Goal: Navigation & Orientation: Go to known website

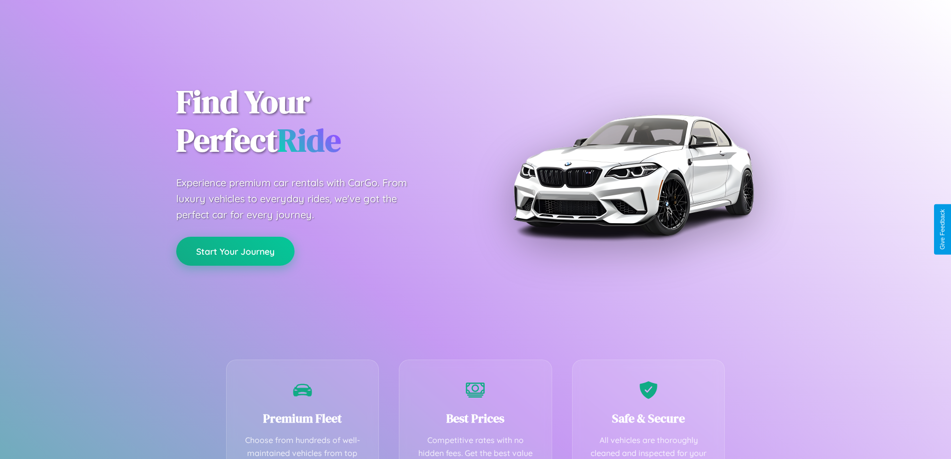
click at [235, 252] on button "Start Your Journey" at bounding box center [235, 251] width 118 height 29
click at [235, 251] on button "Start Your Journey" at bounding box center [235, 251] width 118 height 29
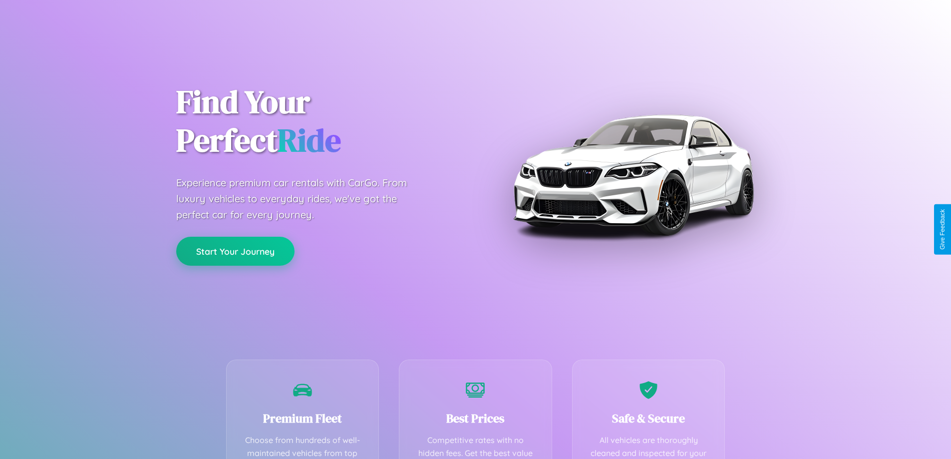
click at [235, 251] on button "Start Your Journey" at bounding box center [235, 251] width 118 height 29
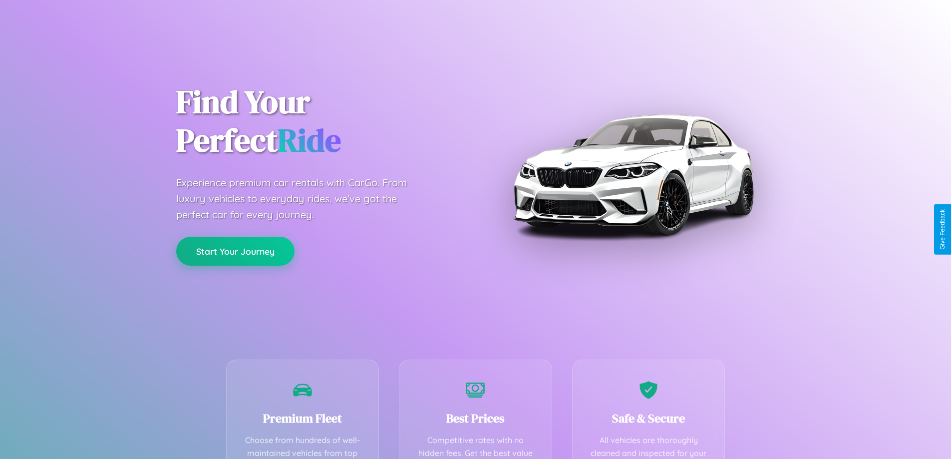
click at [235, 251] on button "Start Your Journey" at bounding box center [235, 251] width 118 height 29
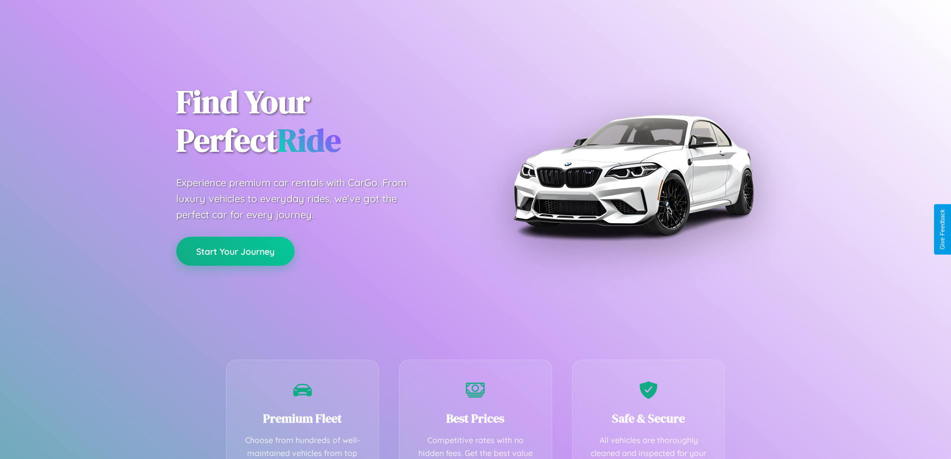
click at [235, 251] on button "Start Your Journey" at bounding box center [235, 251] width 118 height 29
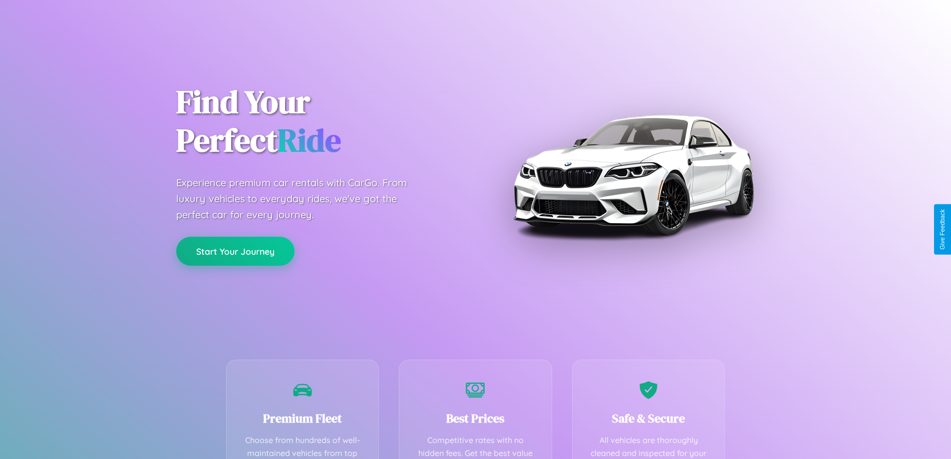
click at [235, 251] on button "Start Your Journey" at bounding box center [235, 251] width 118 height 29
